Goal: Task Accomplishment & Management: Complete application form

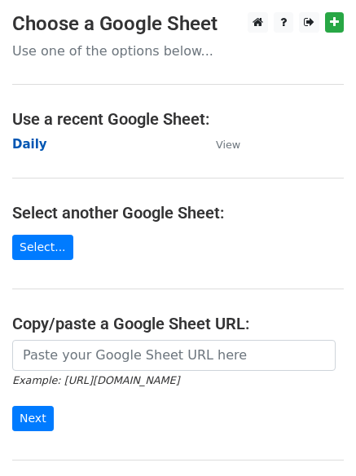
click at [33, 146] on strong "Daily" at bounding box center [29, 144] width 35 height 15
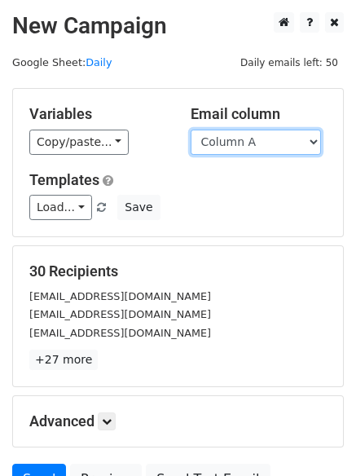
click at [231, 147] on select "Column A Column B Column C" at bounding box center [256, 142] width 130 height 25
select select "Column B"
click at [191, 130] on select "Column A Column B Column C" at bounding box center [256, 142] width 130 height 25
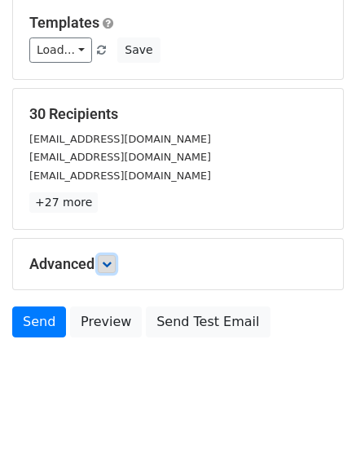
click at [112, 268] on icon at bounding box center [107, 264] width 10 height 10
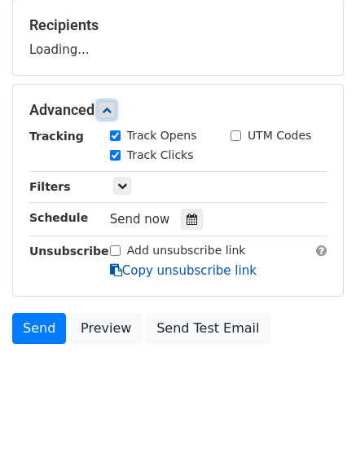
scroll to position [249, 0]
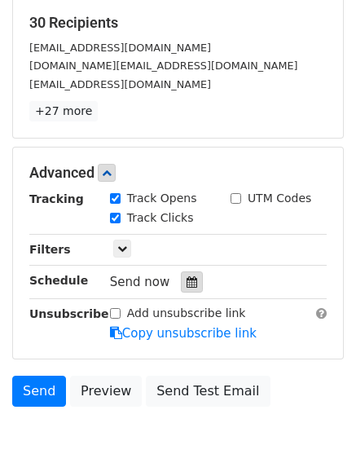
click at [189, 272] on div at bounding box center [192, 281] width 22 height 21
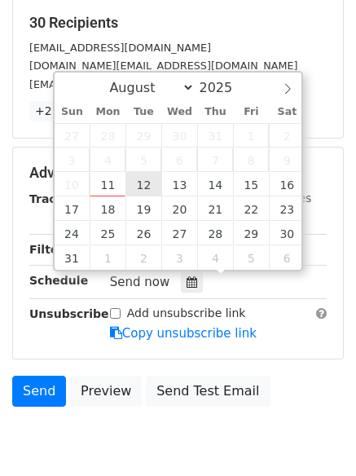
type input "2025-08-12 12:00"
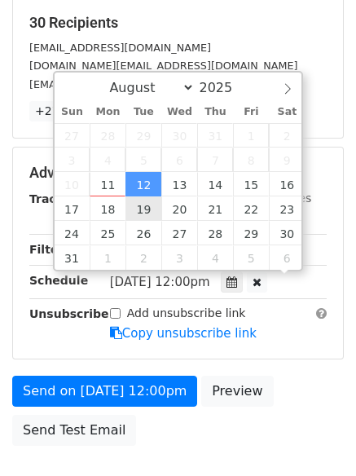
scroll to position [1, 0]
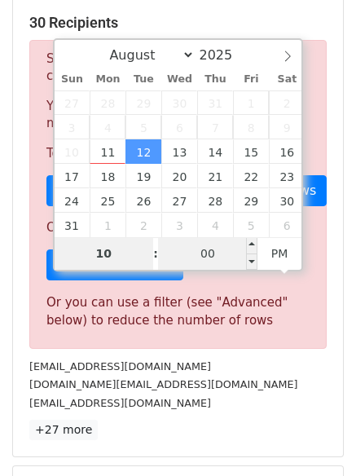
type input "10"
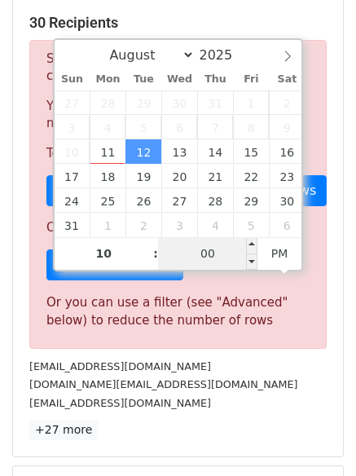
type input "2025-08-12 22:00"
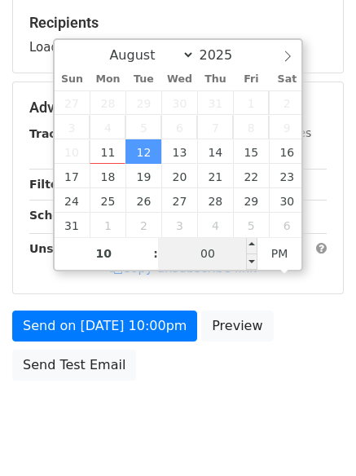
click at [210, 253] on input "00" at bounding box center [207, 253] width 99 height 33
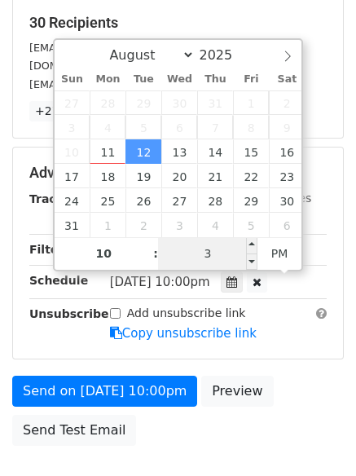
type input "30"
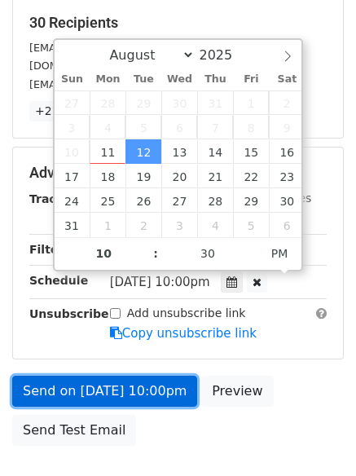
type input "2025-08-12 22:30"
click at [110, 387] on link "Send on Aug 12 at 10:00pm" at bounding box center [104, 391] width 185 height 31
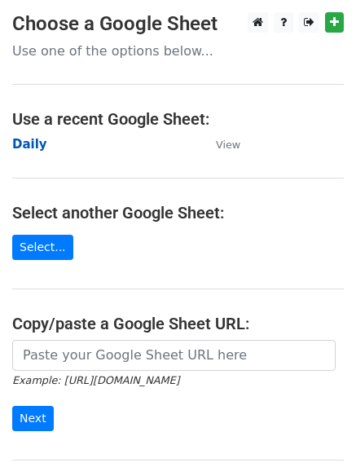
click at [30, 140] on strong "Daily" at bounding box center [29, 144] width 35 height 15
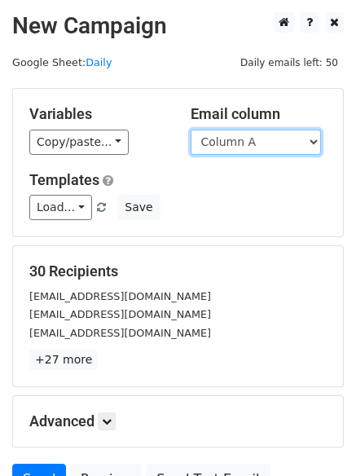
click at [244, 143] on select "Column A Column B Column C" at bounding box center [256, 142] width 130 height 25
select select "Column C"
click at [191, 130] on select "Column A Column B Column C" at bounding box center [256, 142] width 130 height 25
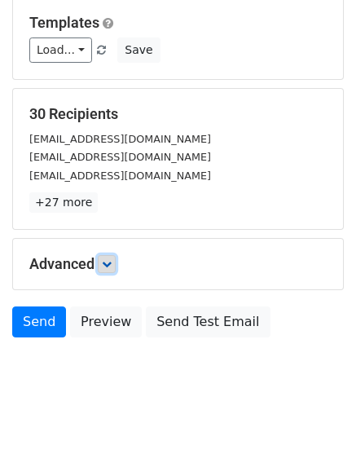
click at [112, 268] on icon at bounding box center [107, 264] width 10 height 10
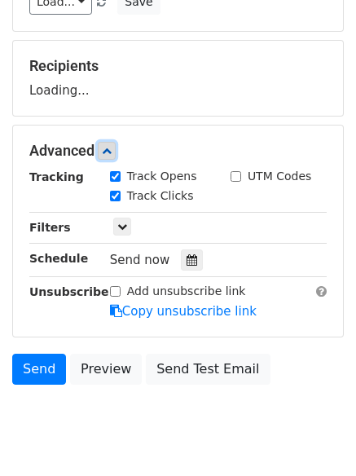
scroll to position [234, 0]
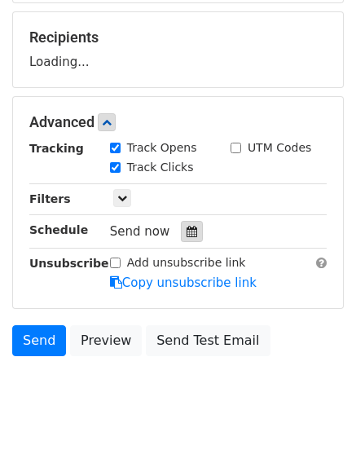
click at [187, 229] on icon at bounding box center [192, 231] width 11 height 11
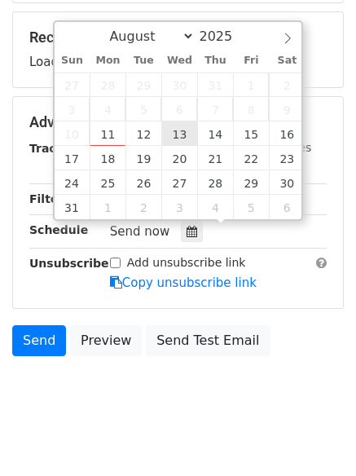
type input "2025-08-13 12:00"
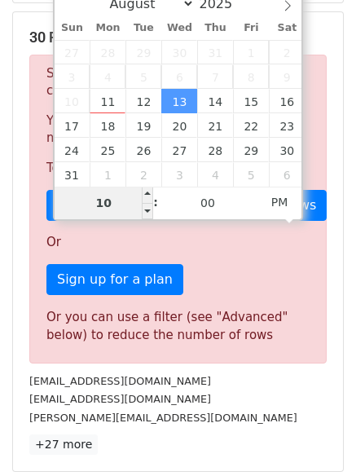
drag, startPoint x: 126, startPoint y: 209, endPoint x: 85, endPoint y: 207, distance: 41.6
click at [85, 207] on input "10" at bounding box center [104, 203] width 99 height 33
type input "11"
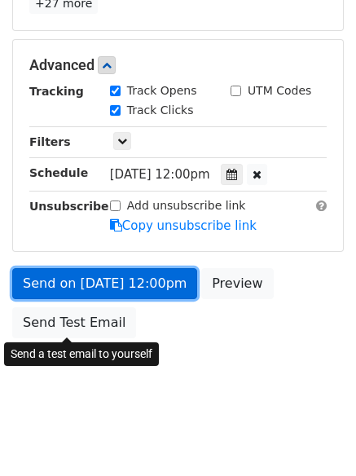
type input "2025-08-13 23:00"
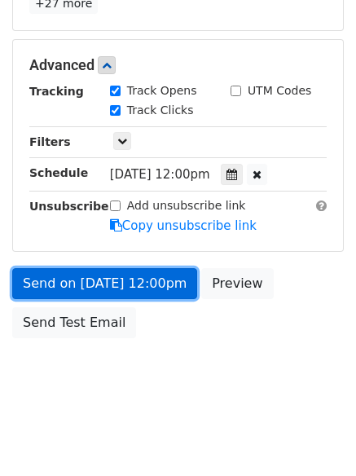
click at [103, 271] on link "Send on Aug 13 at 12:00pm" at bounding box center [104, 283] width 185 height 31
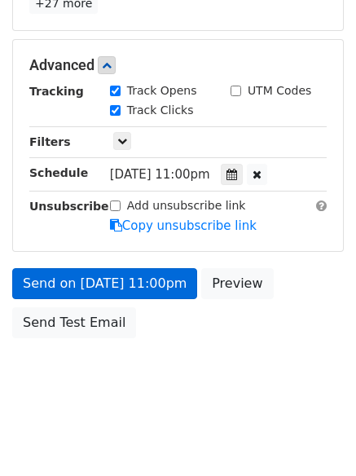
scroll to position [291, 0]
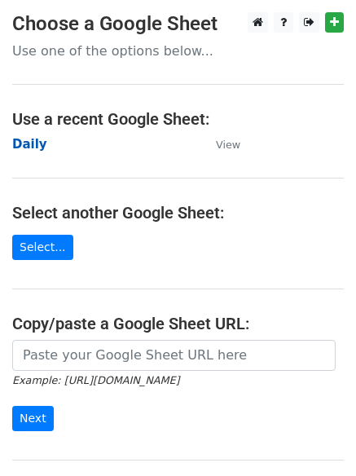
click at [33, 141] on strong "Daily" at bounding box center [29, 144] width 35 height 15
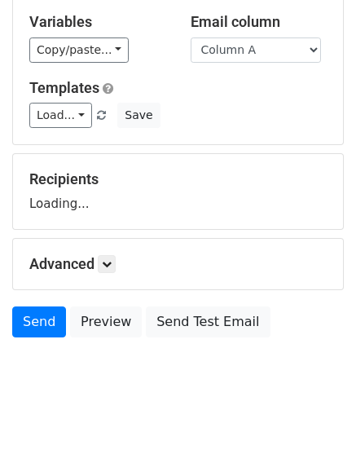
scroll to position [92, 0]
click at [108, 260] on icon at bounding box center [107, 264] width 10 height 10
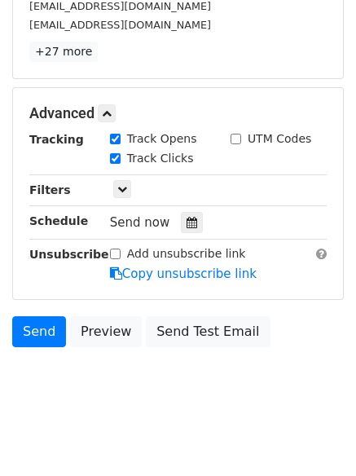
scroll to position [317, 0]
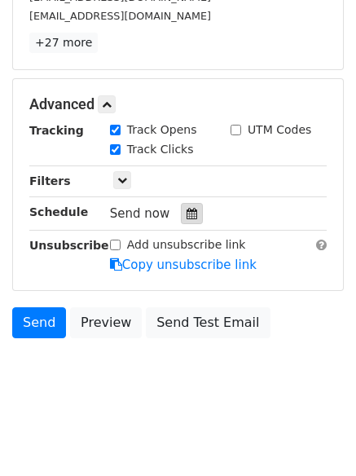
click at [187, 216] on icon at bounding box center [192, 213] width 11 height 11
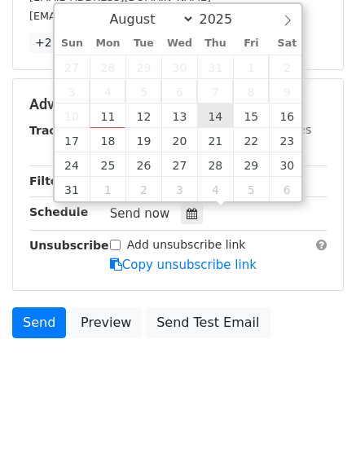
type input "2025-08-14 12:00"
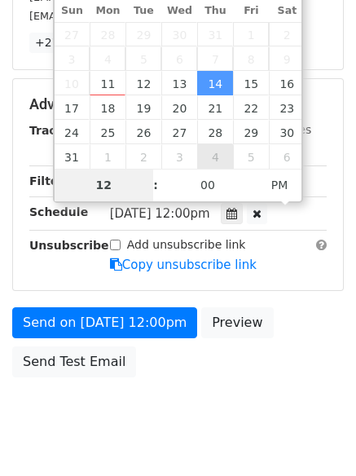
scroll to position [291, 0]
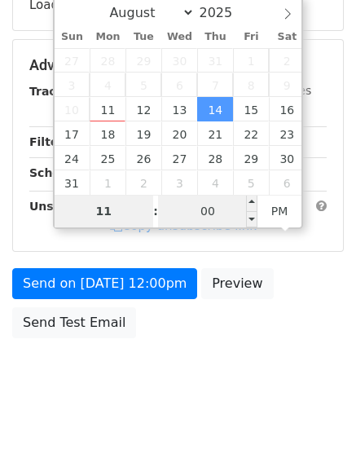
type input "11"
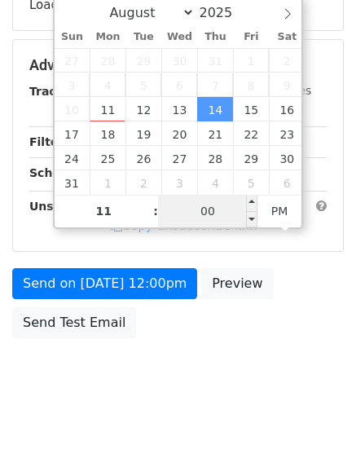
type input "2025-08-14 23:00"
click at [208, 211] on input "00" at bounding box center [207, 211] width 99 height 33
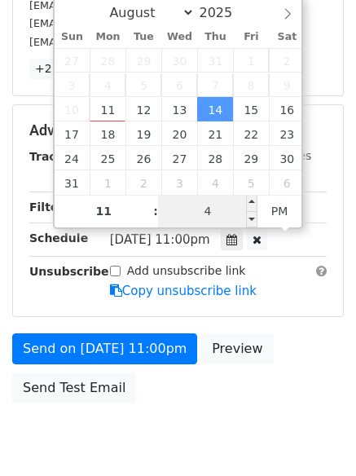
drag, startPoint x: 213, startPoint y: 211, endPoint x: 199, endPoint y: 209, distance: 14.8
click at [199, 209] on input "4" at bounding box center [207, 211] width 99 height 33
type input "20"
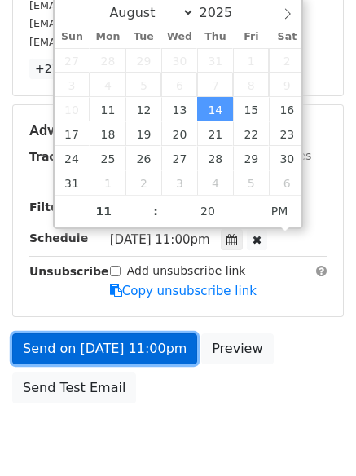
type input "2025-08-14 23:20"
click at [120, 344] on link "Send on Aug 14 at 11:00pm" at bounding box center [104, 348] width 185 height 31
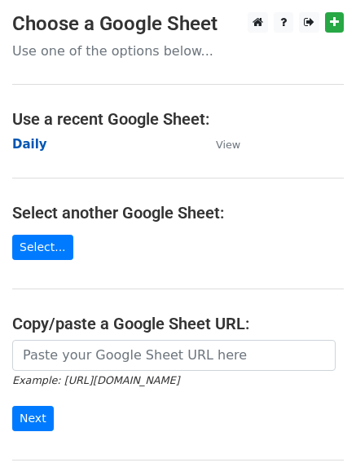
click at [25, 150] on strong "Daily" at bounding box center [29, 144] width 35 height 15
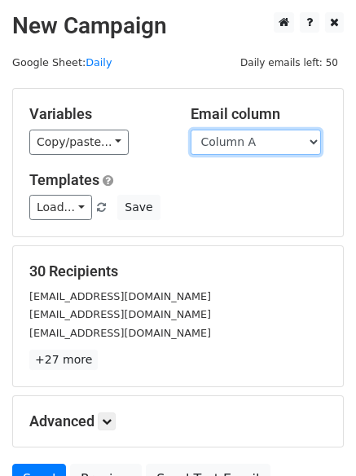
click at [253, 150] on select "Column A Column B Column C" at bounding box center [256, 142] width 130 height 25
select select "Column B"
click at [191, 130] on select "Column A Column B Column C" at bounding box center [256, 142] width 130 height 25
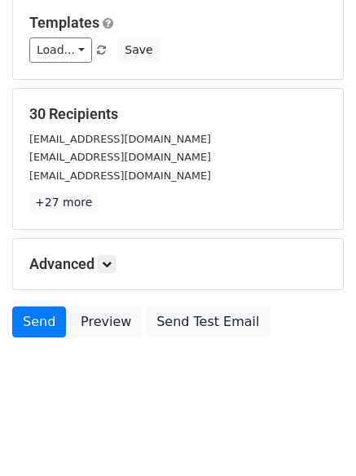
click at [107, 247] on div "Advanced Tracking Track Opens UTM Codes Track Clicks Filters Only include sprea…" at bounding box center [178, 264] width 330 height 51
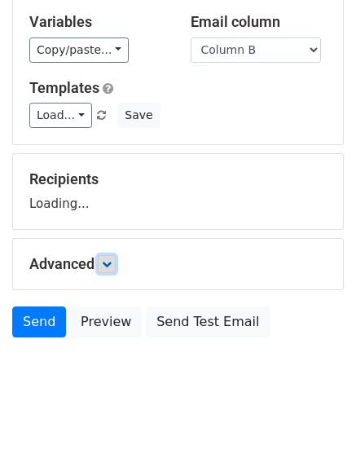
click at [111, 257] on link at bounding box center [107, 264] width 18 height 18
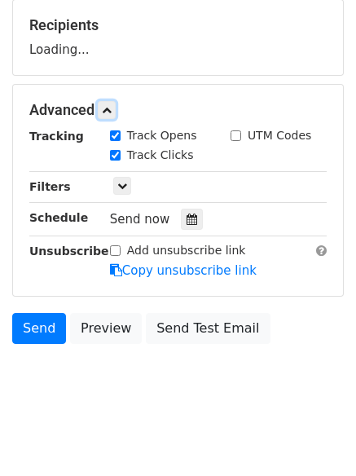
scroll to position [249, 0]
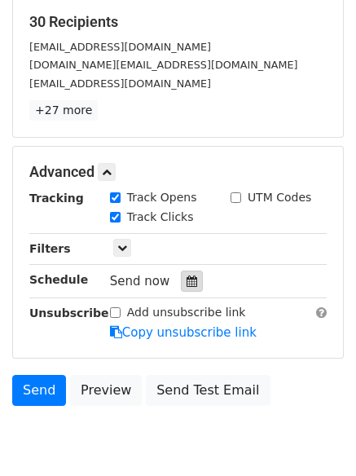
click at [185, 219] on div "Track Clicks" at bounding box center [158, 219] width 121 height 20
click at [191, 275] on div at bounding box center [192, 281] width 22 height 21
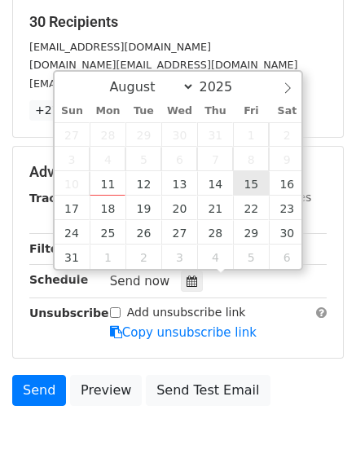
type input "2025-08-15 12:00"
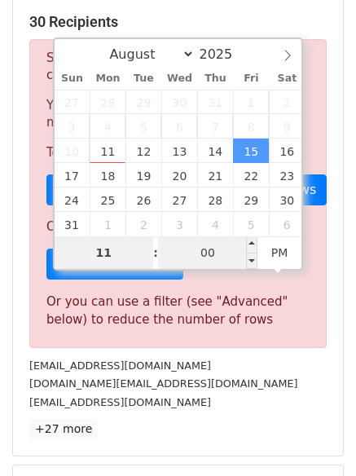
type input "11"
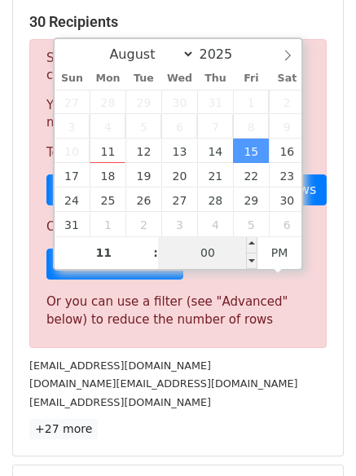
type input "2025-08-15 23:00"
click at [198, 245] on input "00" at bounding box center [207, 252] width 99 height 33
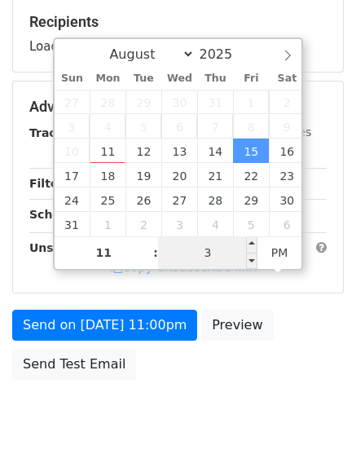
type input "30"
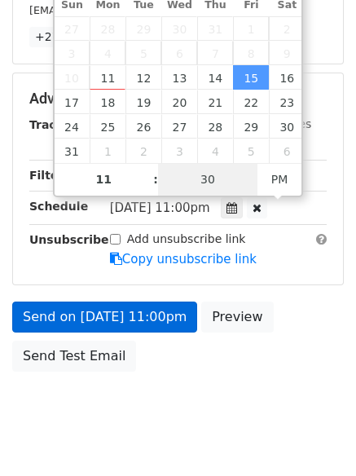
scroll to position [356, 0]
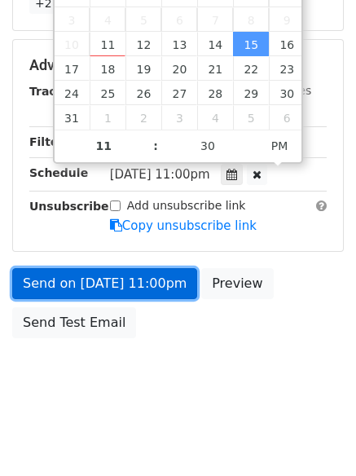
type input "2025-08-15 23:30"
click at [114, 289] on link "Send on Aug 15 at 11:00pm" at bounding box center [104, 283] width 185 height 31
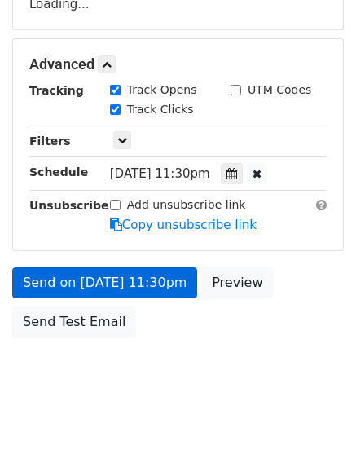
scroll to position [291, 0]
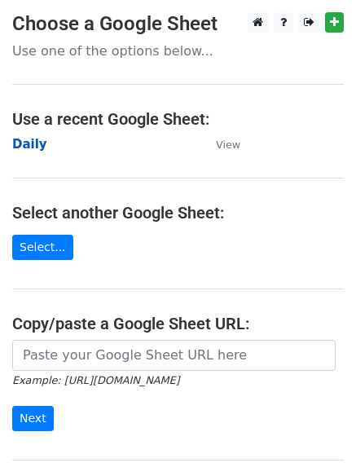
click at [24, 142] on strong "Daily" at bounding box center [29, 144] width 35 height 15
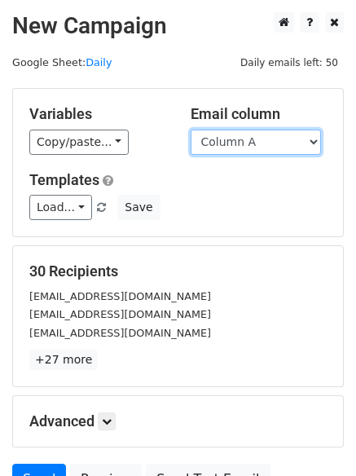
click at [249, 146] on select "Column A Column B Column C" at bounding box center [256, 142] width 130 height 25
select select "Column C"
click at [191, 130] on select "Column A Column B Column C" at bounding box center [256, 142] width 130 height 25
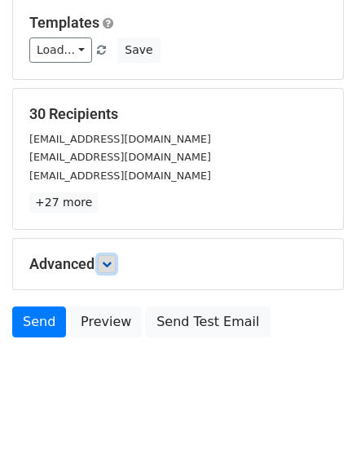
click at [112, 260] on icon at bounding box center [107, 264] width 10 height 10
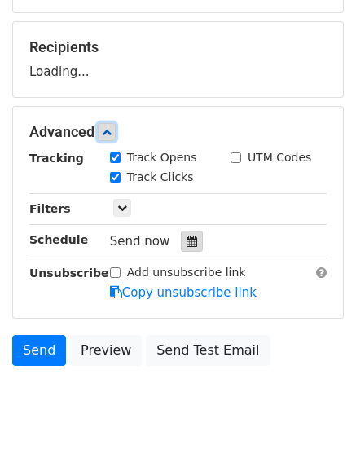
scroll to position [226, 0]
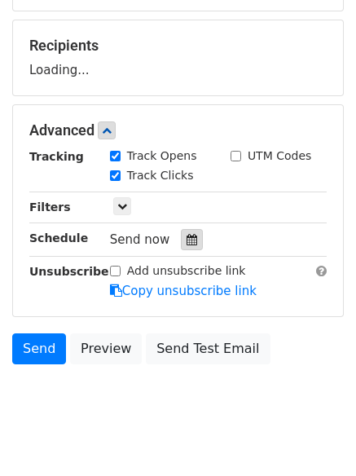
click at [187, 242] on icon at bounding box center [192, 239] width 11 height 11
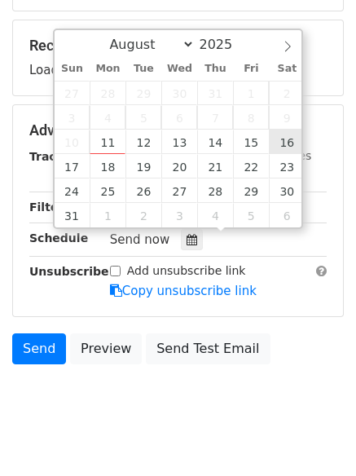
type input "[DATE] 12:00"
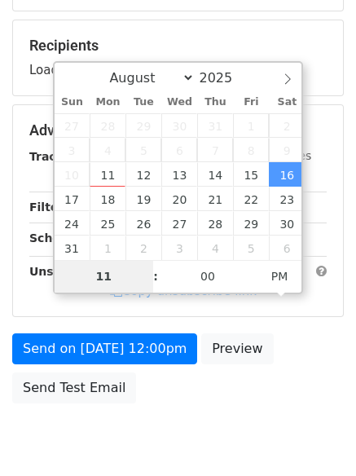
type input "11"
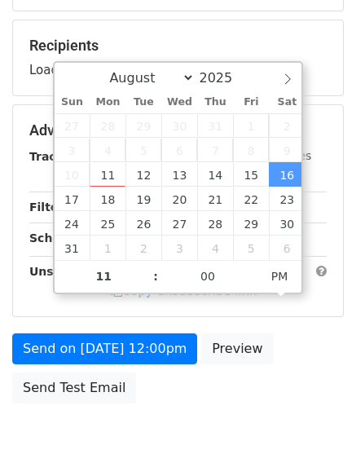
type input "[DATE] 23:00"
click at [206, 260] on div "11 : 00 PM" at bounding box center [179, 276] width 248 height 33
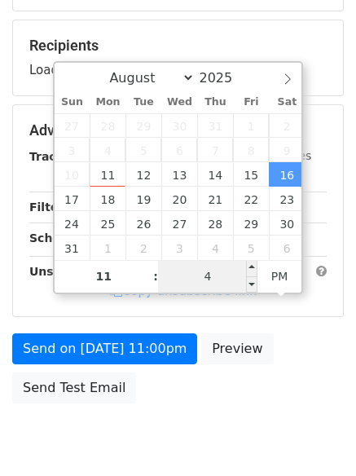
type input "45"
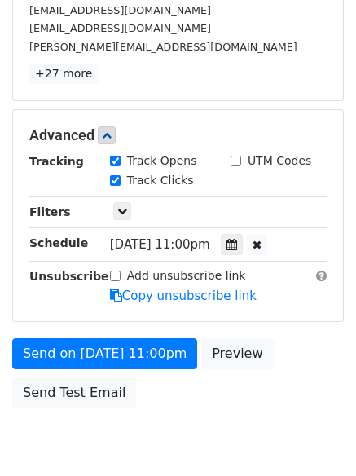
scroll to position [675, 0]
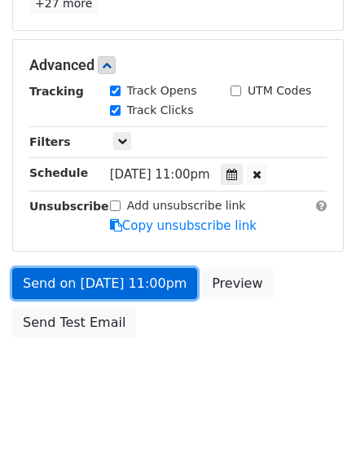
type input "[DATE] 23:45"
click at [117, 273] on link "Send on [DATE] 11:00pm" at bounding box center [104, 283] width 185 height 31
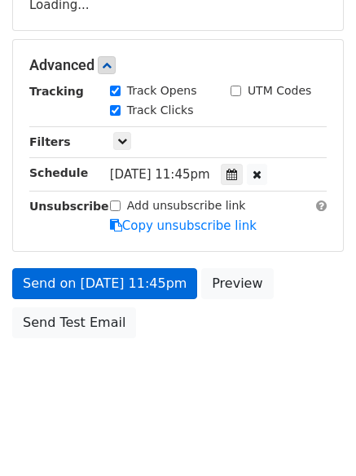
scroll to position [356, 0]
